Goal: Transaction & Acquisition: Purchase product/service

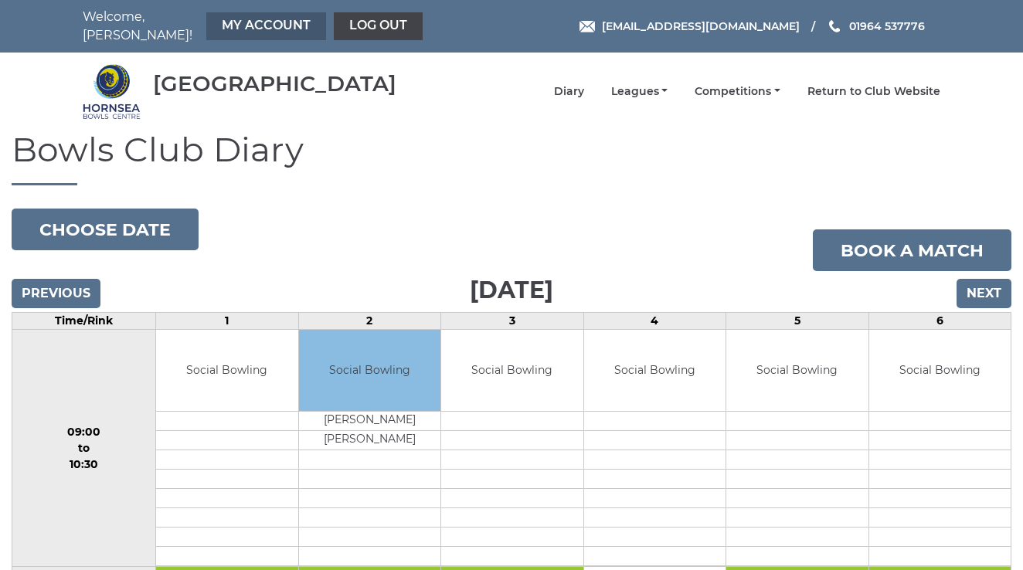
click at [223, 17] on link "My Account" at bounding box center [266, 26] width 120 height 28
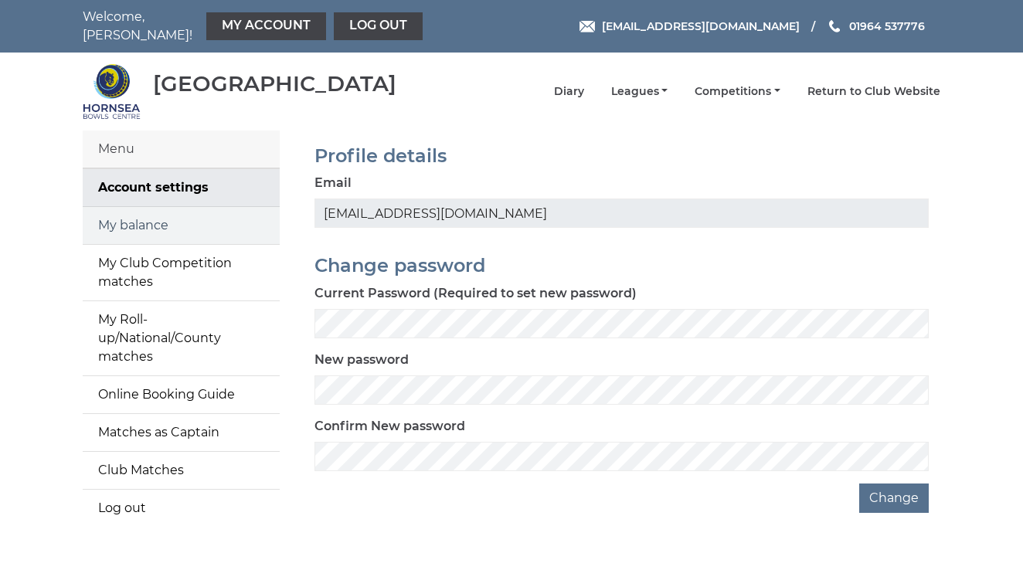
click at [155, 215] on link "My balance" at bounding box center [181, 225] width 197 height 37
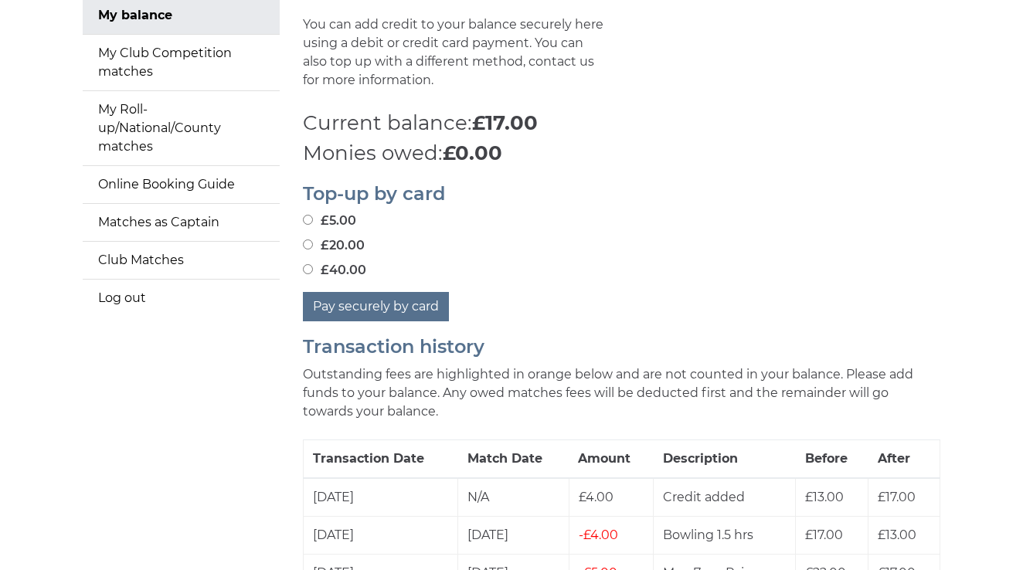
scroll to position [209, 0]
click at [306, 265] on input "£40.00" at bounding box center [308, 270] width 10 height 10
radio input "true"
click at [364, 298] on button "Pay securely by card" at bounding box center [376, 307] width 146 height 29
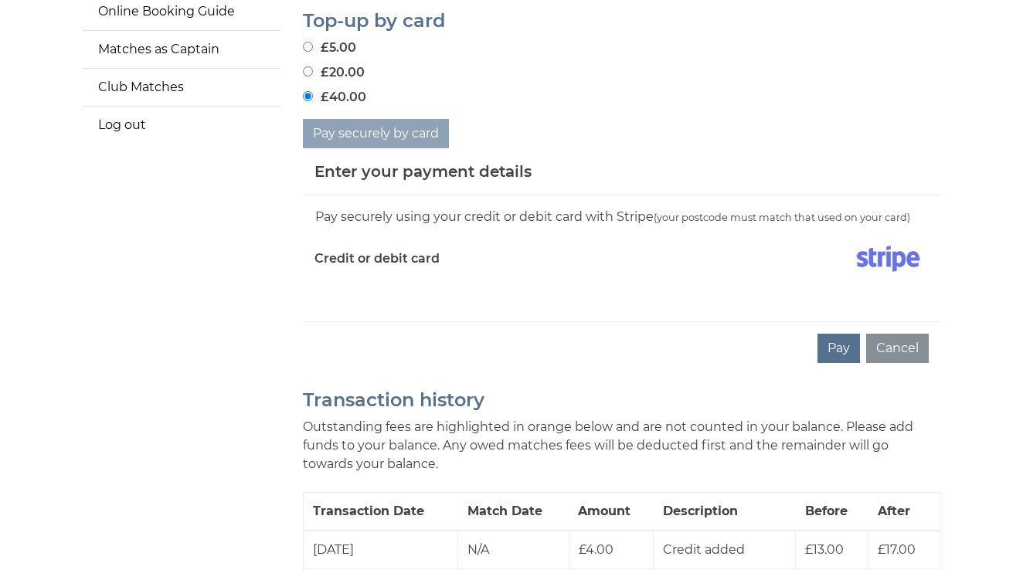
scroll to position [386, 0]
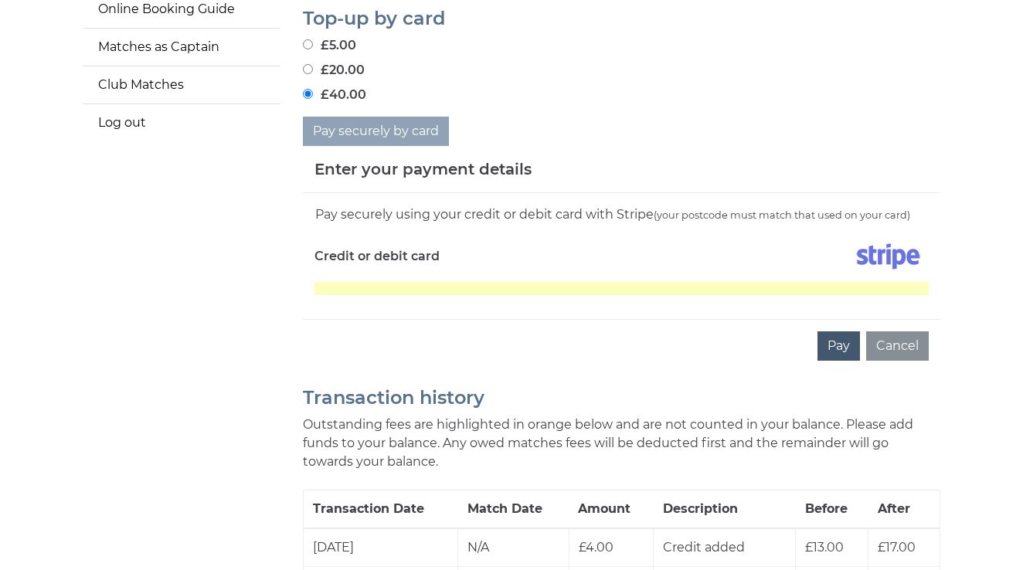
click at [844, 334] on button "Pay" at bounding box center [839, 345] width 42 height 29
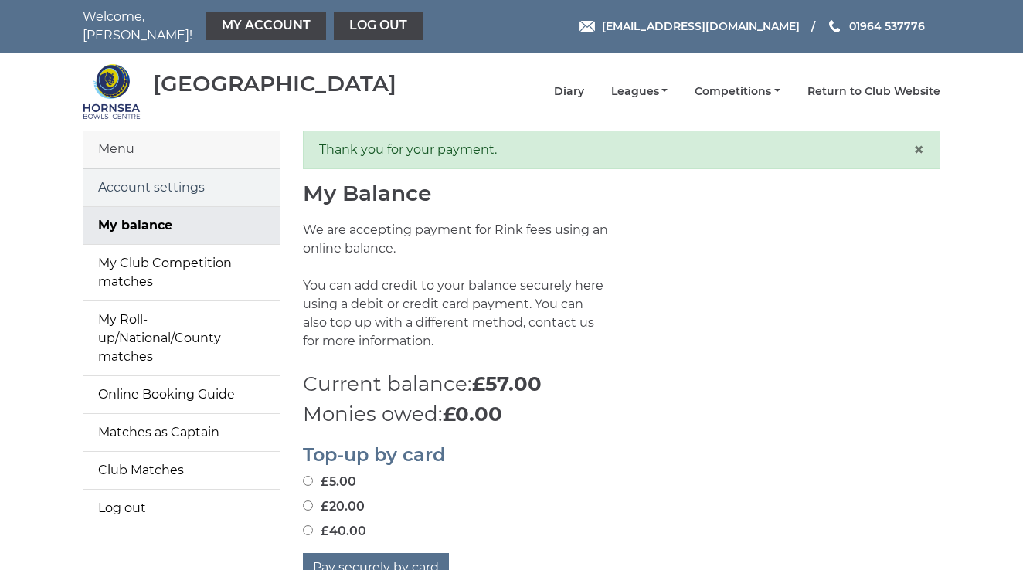
click at [168, 177] on link "Account settings" at bounding box center [181, 187] width 197 height 37
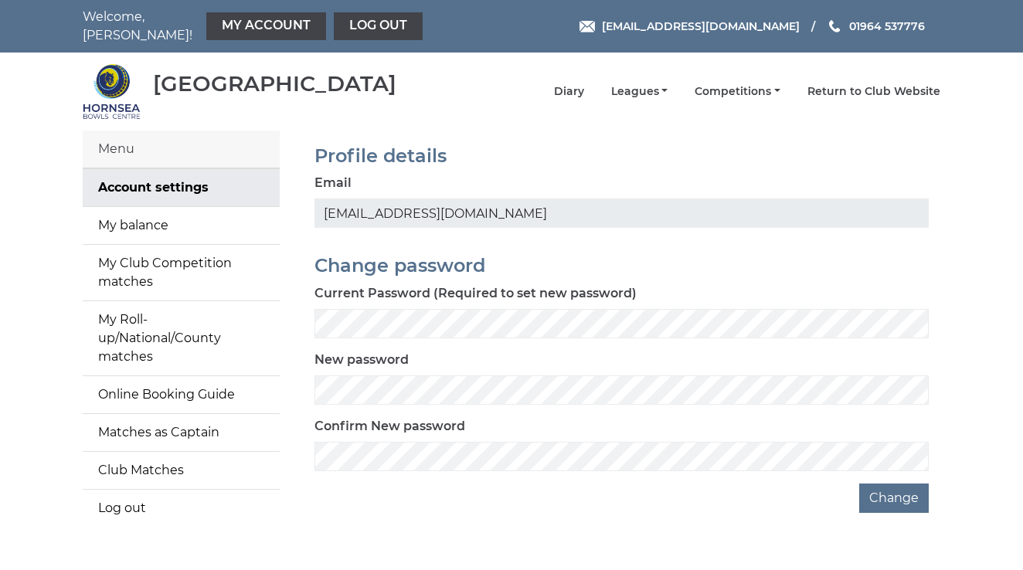
click at [151, 133] on div "Menu" at bounding box center [181, 150] width 197 height 38
